Goal: Submit feedback/report problem

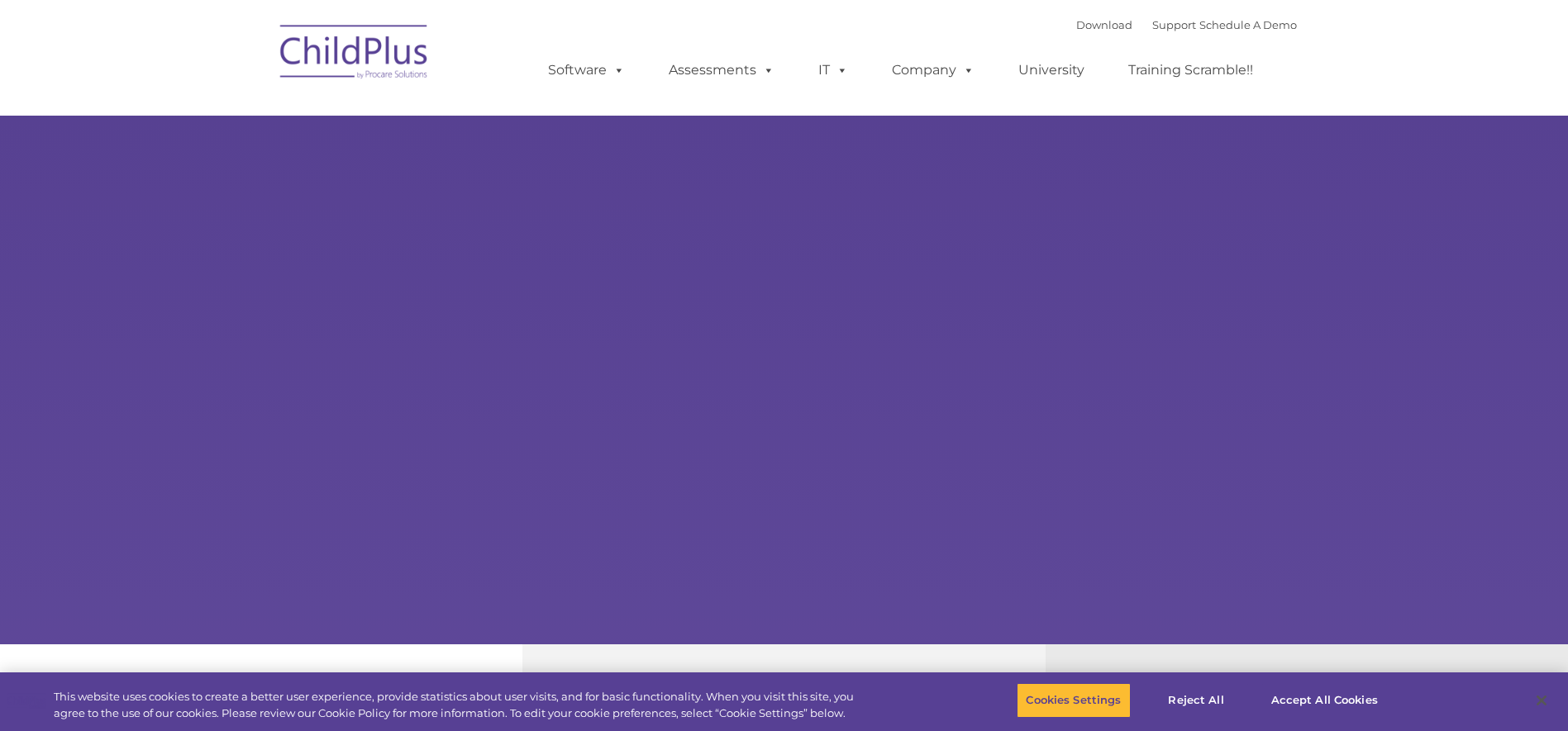
select select "MEDIUM"
click at [1343, 690] on button "Accept All Cookies" at bounding box center [1325, 701] width 125 height 35
